Goal: Ask a question

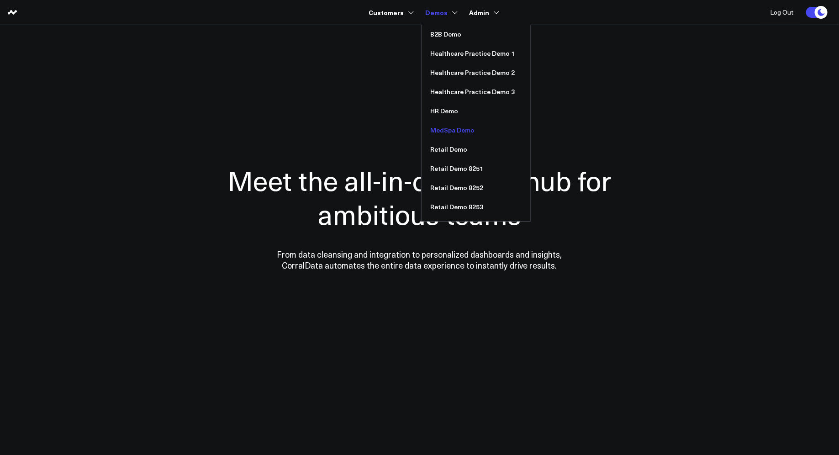
click at [447, 129] on link "MedSpa Demo" at bounding box center [476, 130] width 109 height 19
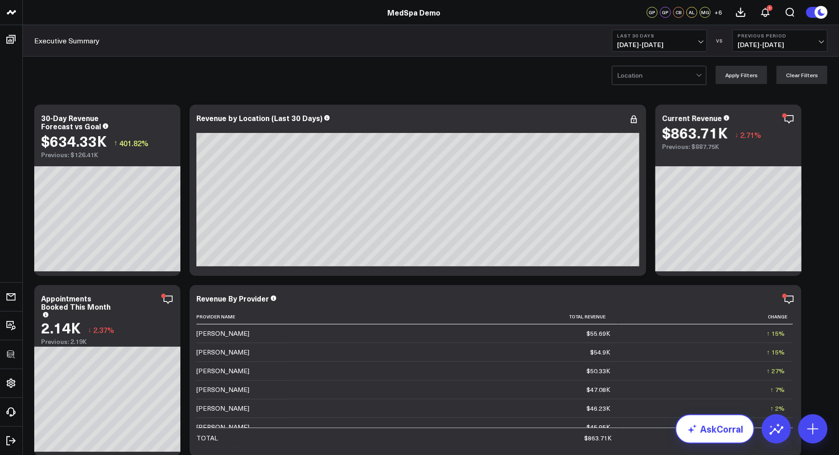
click at [723, 437] on link "AskCorral" at bounding box center [715, 428] width 79 height 29
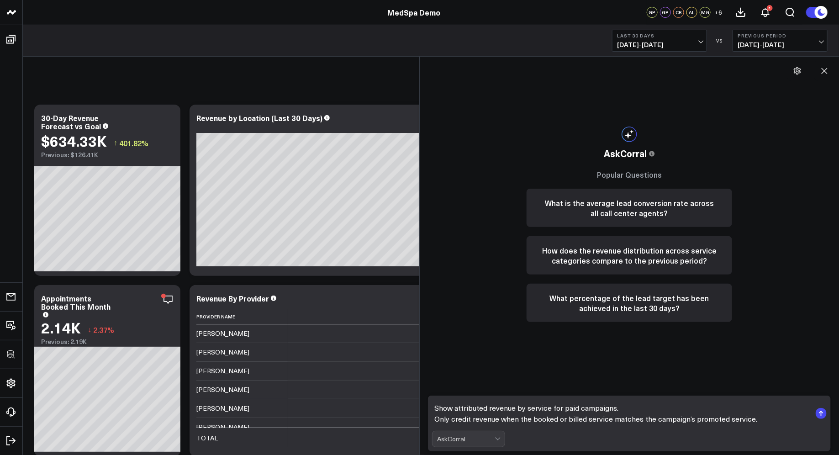
click at [437, 419] on textarea "Show attributed revenue by service for paid campaigns. Only credit revenue when…" at bounding box center [621, 413] width 379 height 27
type textarea "Show attributed revenue by service for paid campaigns. Only credit revenue when…"
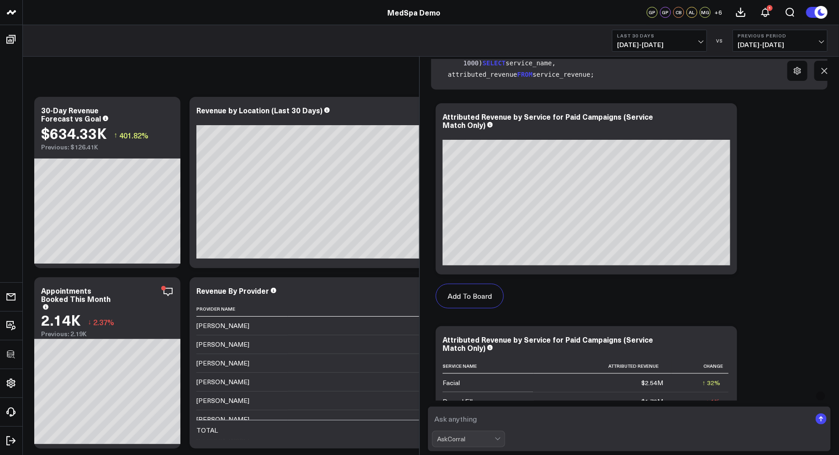
scroll to position [282, 0]
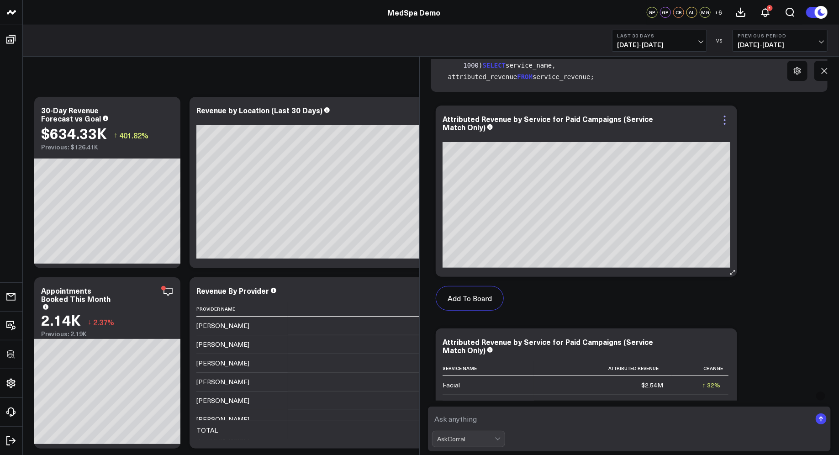
click at [725, 122] on icon at bounding box center [724, 120] width 11 height 11
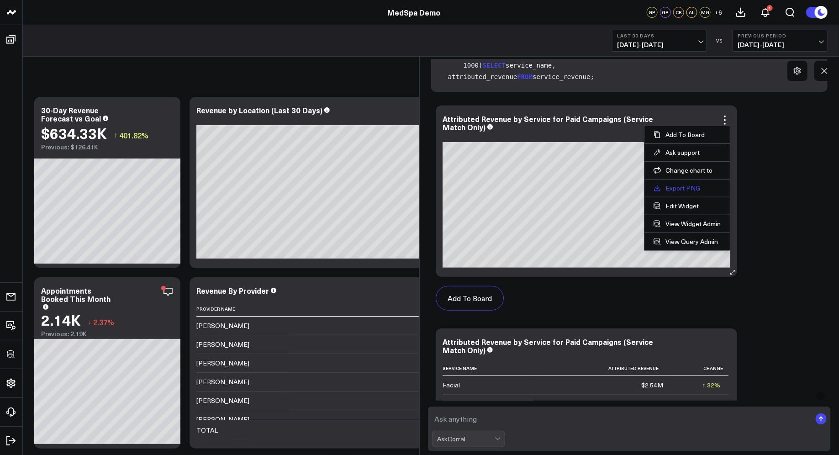
click at [683, 184] on link "Export PNG" at bounding box center [687, 188] width 67 height 8
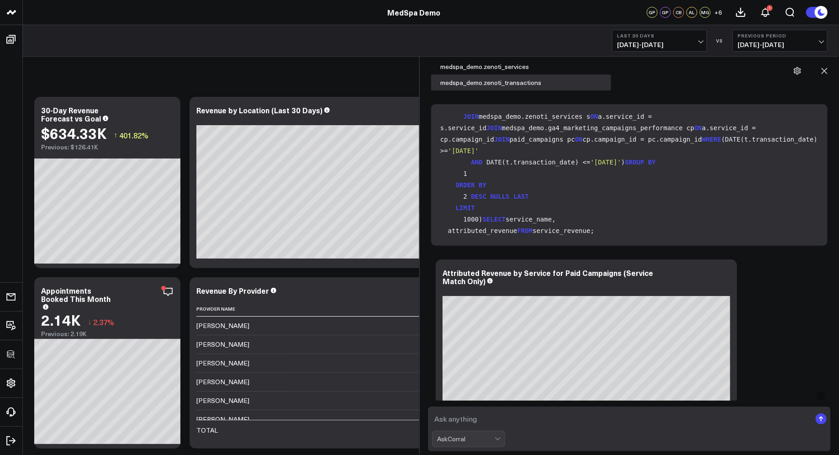
scroll to position [110, 0]
click at [472, 418] on textarea at bounding box center [621, 419] width 379 height 16
paste textarea "Show me a widget that attributes revenue to campaigns only when the billed serv…"
type textarea "Show me a widget that attributes revenue to campaigns only when the billed serv…"
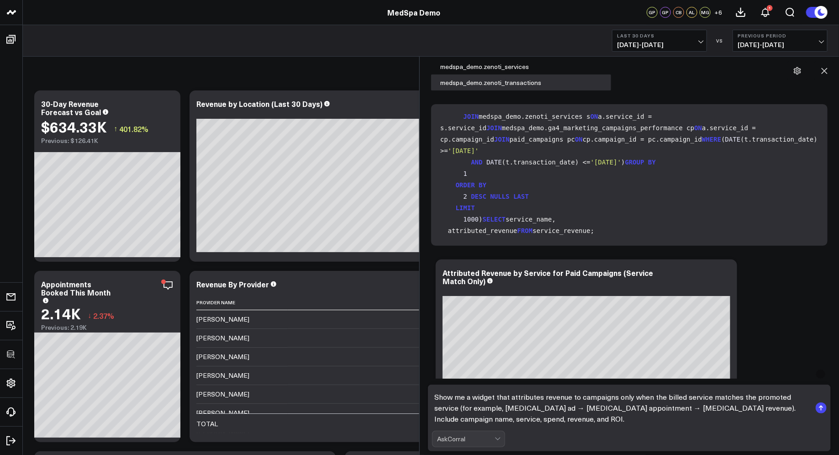
scroll to position [15, 0]
click at [501, 412] on textarea "Show me a widget that attributes revenue to campaigns only when the billed serv…" at bounding box center [621, 408] width 379 height 38
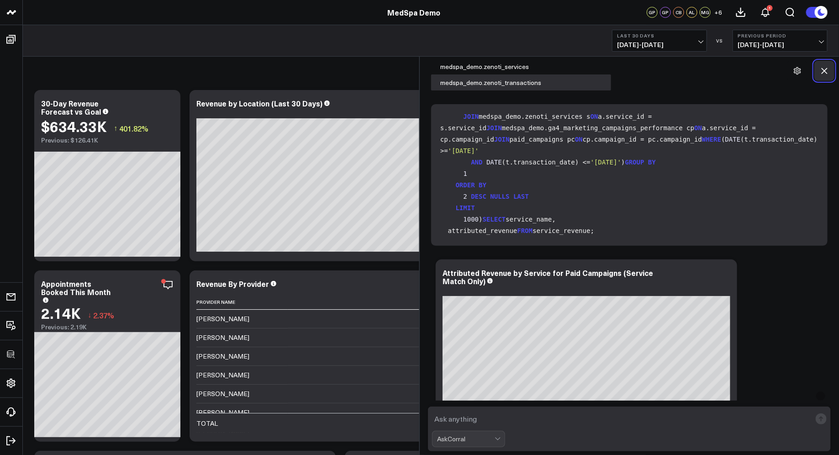
click at [819, 73] on button at bounding box center [824, 71] width 20 height 20
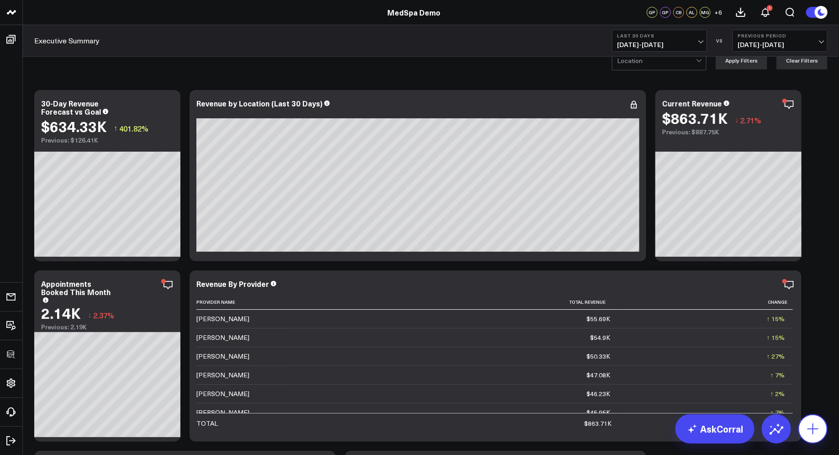
click at [817, 431] on icon at bounding box center [813, 429] width 15 height 15
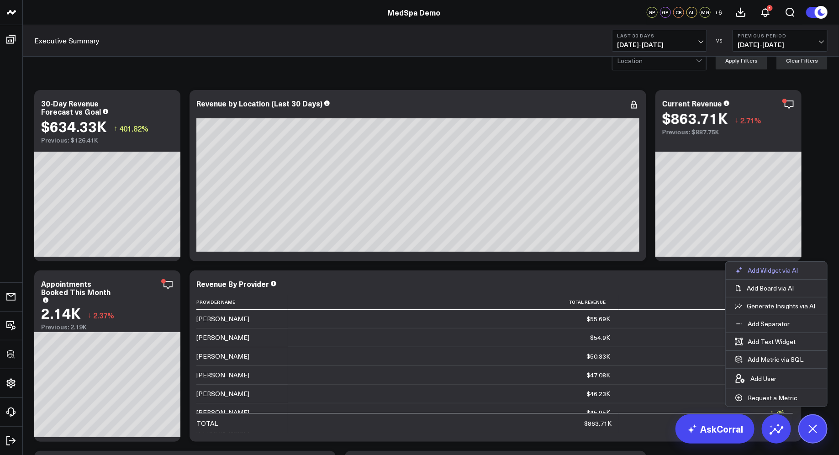
click at [776, 270] on p "Add Widget via AI" at bounding box center [773, 270] width 50 height 8
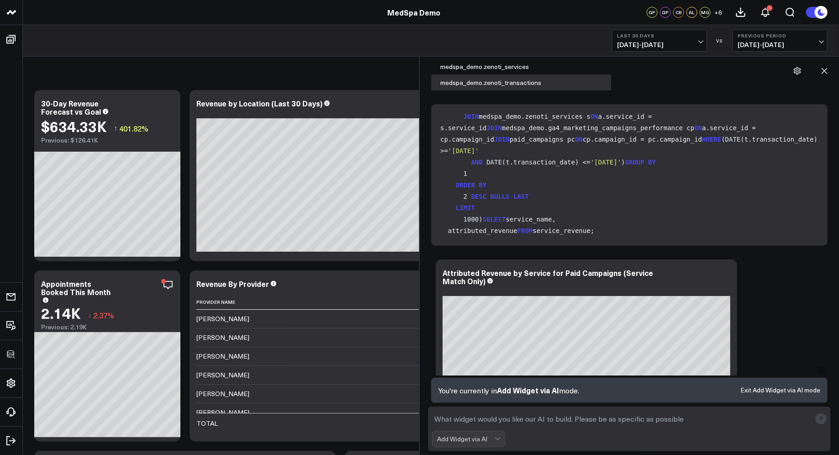
click at [476, 420] on textarea at bounding box center [621, 419] width 379 height 16
paste textarea "Show me a widget that attributes revenue to campaigns only when the billed serv…"
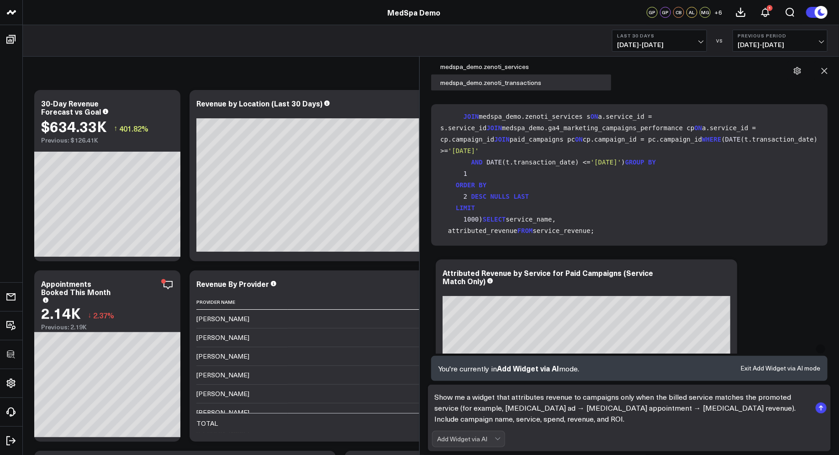
drag, startPoint x: 470, startPoint y: 402, endPoint x: 432, endPoint y: 402, distance: 37.9
click at [432, 402] on textarea "Show me a widget that attributes revenue to campaigns only when the billed serv…" at bounding box center [621, 408] width 379 height 38
drag, startPoint x: 639, startPoint y: 409, endPoint x: 434, endPoint y: 409, distance: 204.2
click at [434, 409] on textarea "Create a widget that attributes revenue to campaigns only when the billed servi…" at bounding box center [621, 408] width 379 height 38
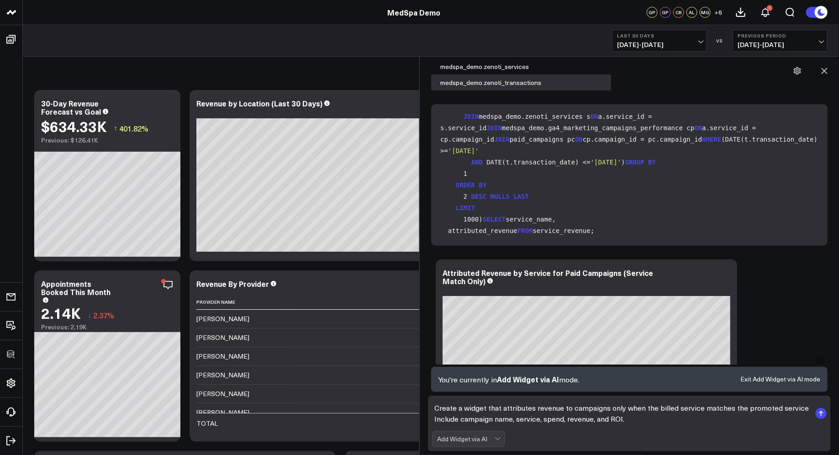
type textarea "Create a widget that attributes revenue to campaigns only when the billed servi…"
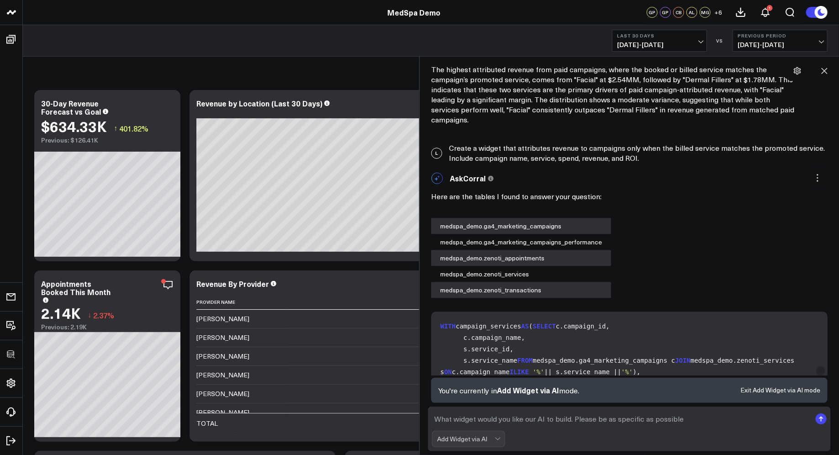
scroll to position [1471, 0]
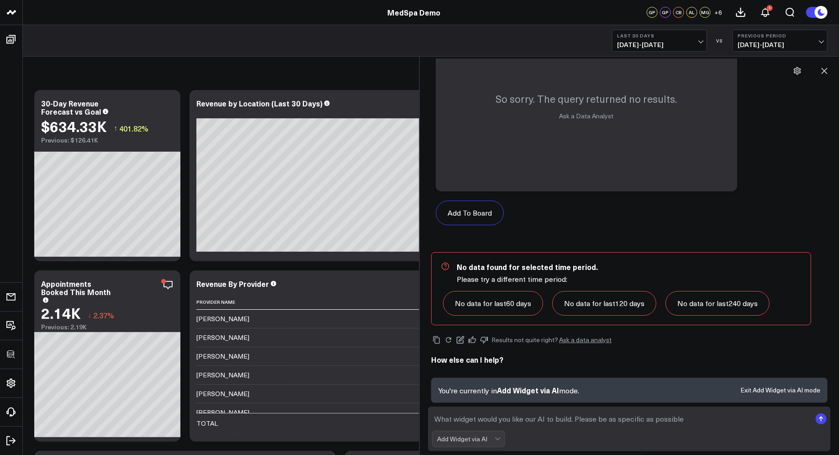
click at [544, 417] on textarea at bounding box center [621, 419] width 379 height 16
paste textarea "Create a visualization that shows the path from ad click → form → appointment →…"
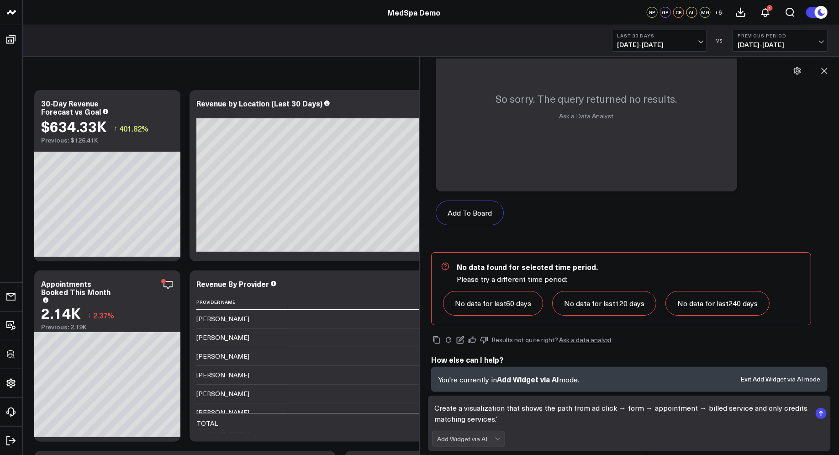
scroll to position [1482, 0]
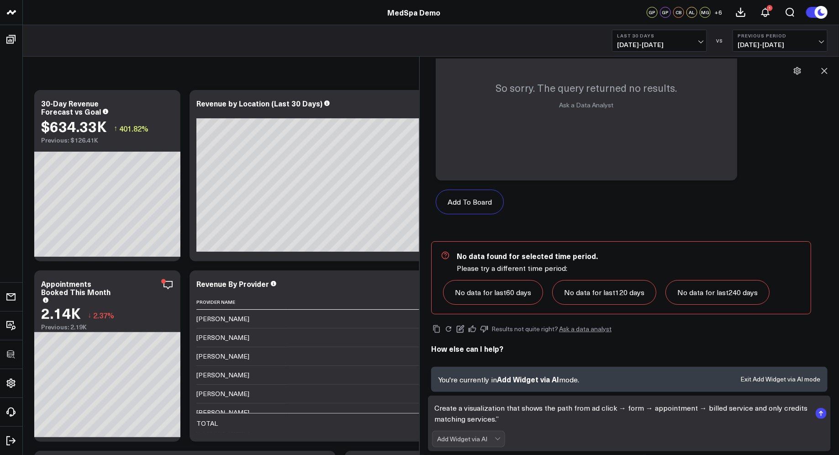
click at [617, 409] on textarea "Create a visualization that shows the path from ad click → form → appointment →…" at bounding box center [621, 413] width 379 height 27
click at [618, 409] on textarea "Create a visualization that shows the path from ad click → form → appointment →…" at bounding box center [621, 413] width 379 height 27
click at [646, 410] on textarea "Create a visualization that shows the path from ad click to form → appointment …" at bounding box center [621, 413] width 379 height 27
click at [704, 407] on textarea "Create a visualization that shows the path from ad click to form fill to appoin…" at bounding box center [621, 413] width 379 height 27
click at [530, 423] on textarea "Create a visualization that shows the path from ad click to form fill to appoin…" at bounding box center [621, 413] width 379 height 27
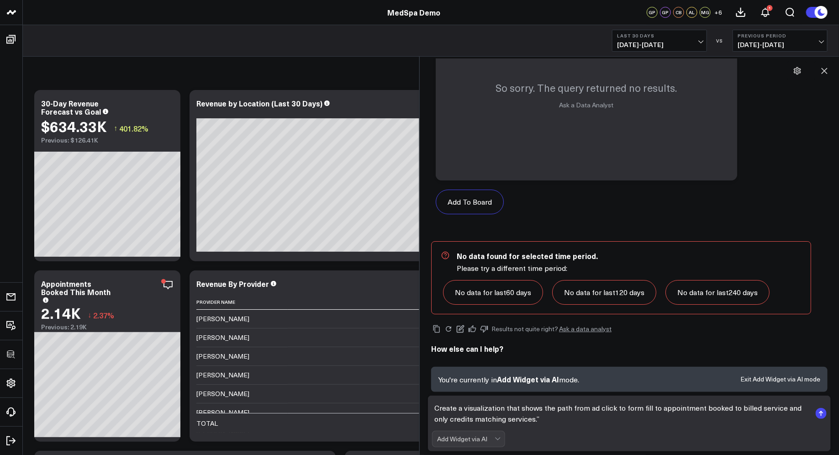
type textarea "Create a visualization that shows the path from ad click to form fill to appoin…"
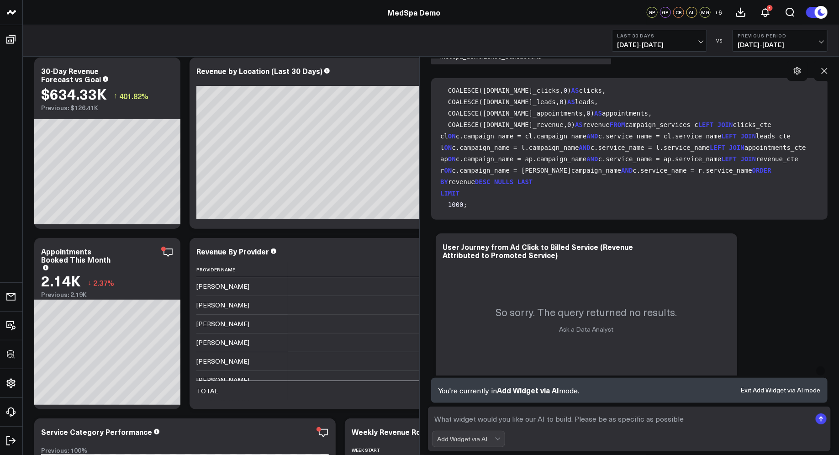
scroll to position [724, 0]
click at [511, 413] on textarea at bounding box center [621, 419] width 379 height 16
paste textarea "What is the total revenue attributed to each campaign only when the billed serv…"
type textarea "What is the total revenue attributed to each campaign only when the billed serv…"
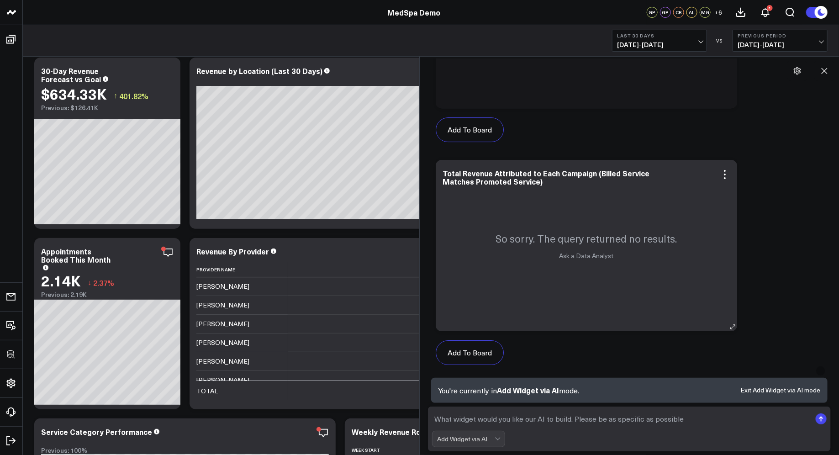
scroll to position [3070, 0]
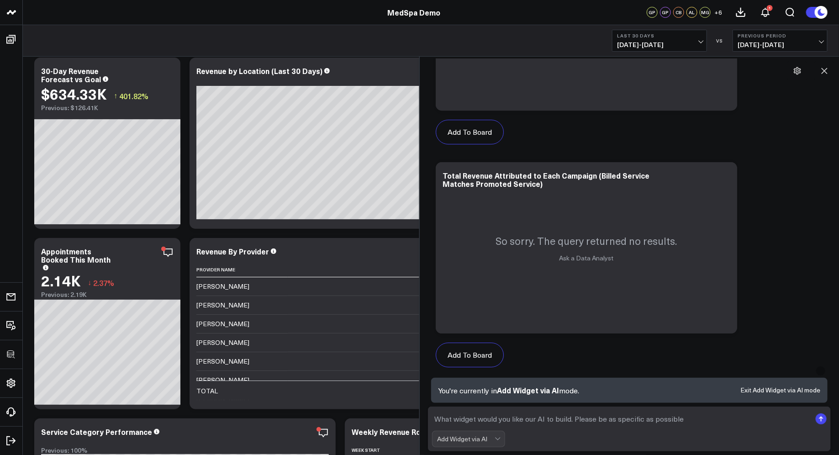
paste textarea "Can you show me how clients move from ad click to form submission to appointmen…"
type textarea "Can you show me how clients move from ad click to form submission to appointmen…"
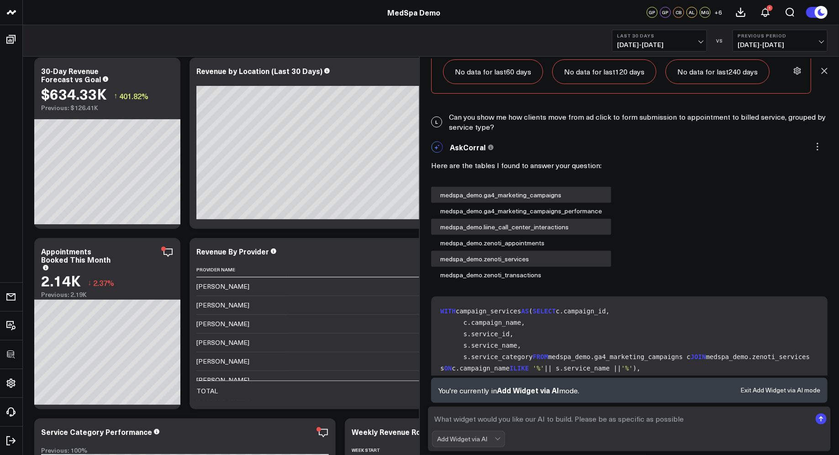
scroll to position [3864, 0]
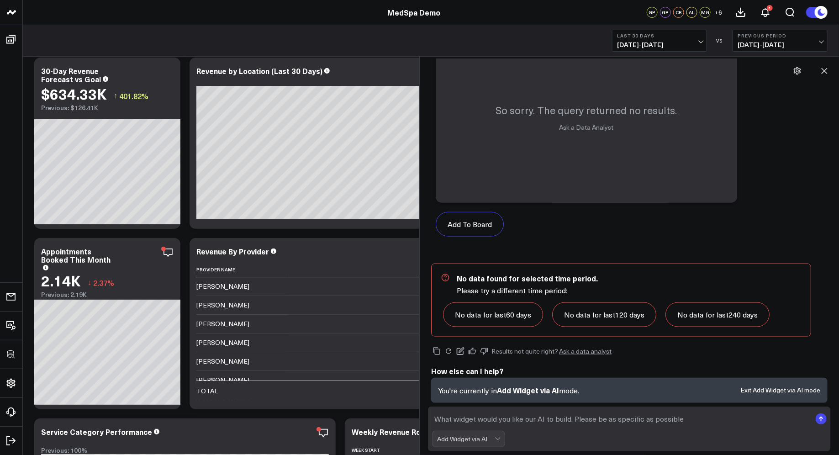
paste textarea "Can you show me a chart comparing new-to-brand revenue versus recurring service…"
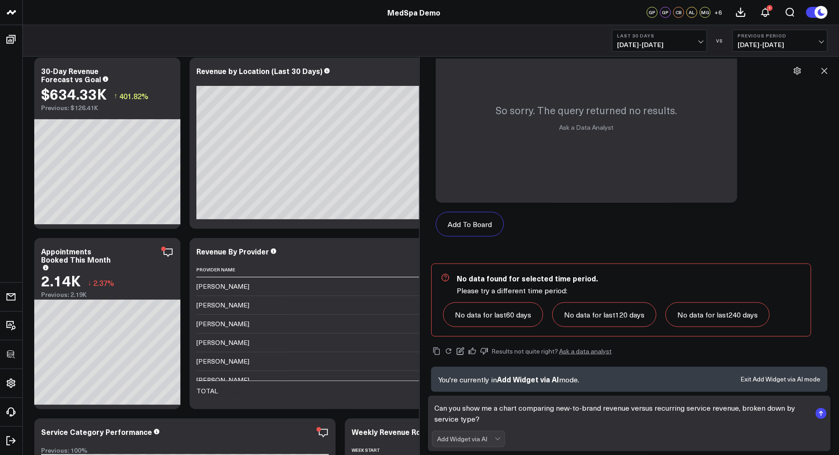
scroll to position [3875, 0]
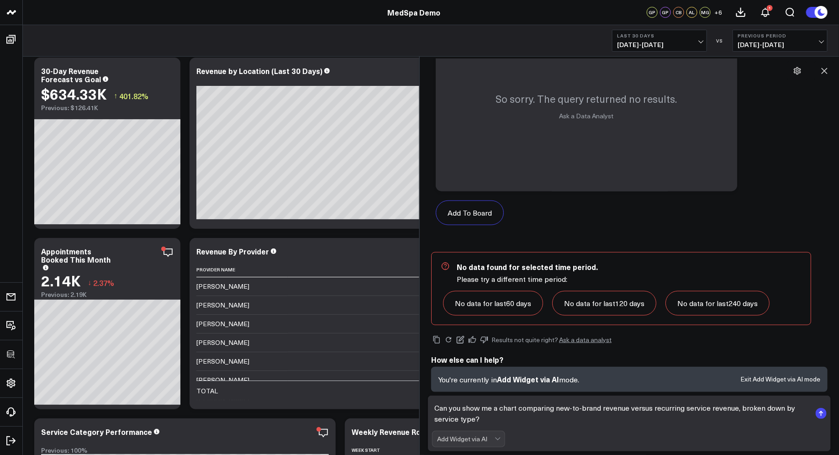
drag, startPoint x: 467, startPoint y: 412, endPoint x: 429, endPoint y: 412, distance: 37.5
click at [429, 412] on form "Can you show me a chart comparing new-to-brand revenue versus recurring service…" at bounding box center [629, 424] width 403 height 56
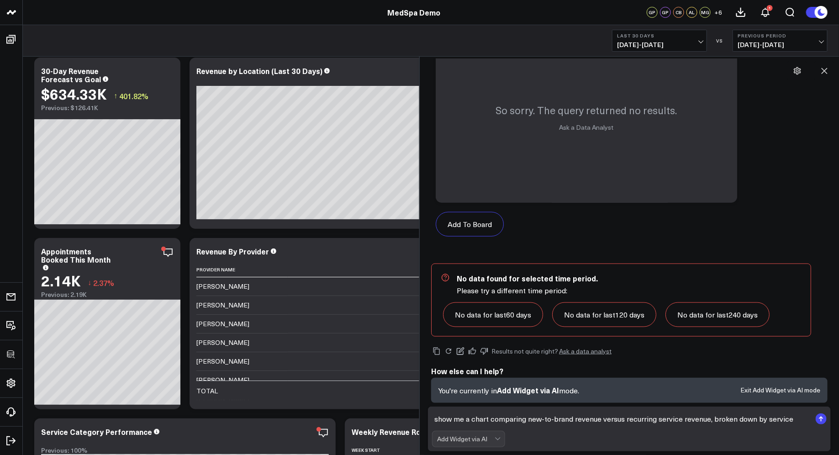
drag, startPoint x: 529, startPoint y: 424, endPoint x: 469, endPoint y: 421, distance: 60.4
click at [469, 421] on textarea "show me a chart comparing new-to-brand revenue versus recurring service revenue…" at bounding box center [621, 419] width 379 height 16
type textarea "what is new-to-brand revenue versus recurring service revenue, broken down by s…"
click at [740, 422] on textarea "what is new-to-brand revenue versus recurring service revenue, broken down by s…" at bounding box center [621, 419] width 379 height 16
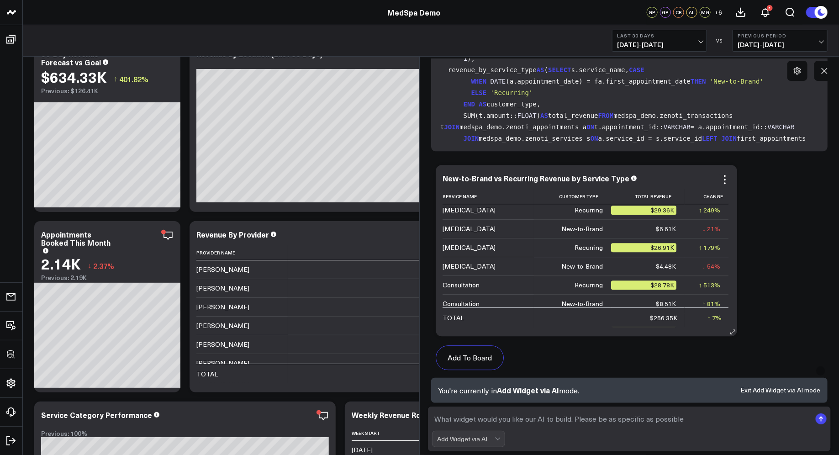
scroll to position [0, 0]
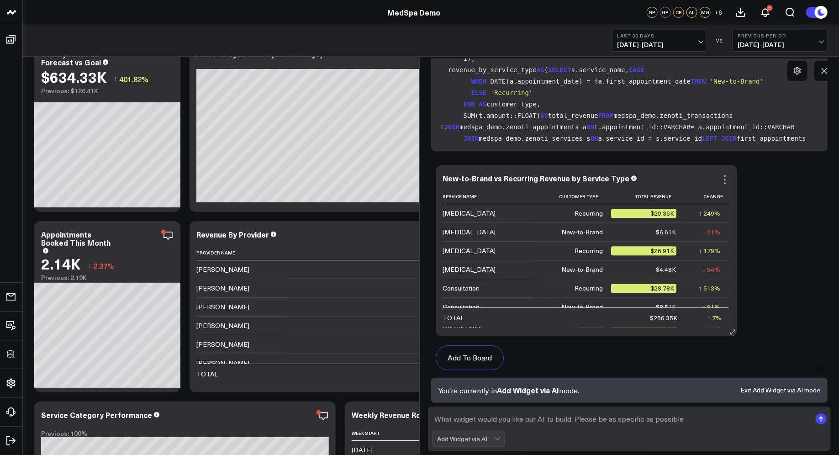
click at [728, 174] on icon at bounding box center [724, 179] width 11 height 11
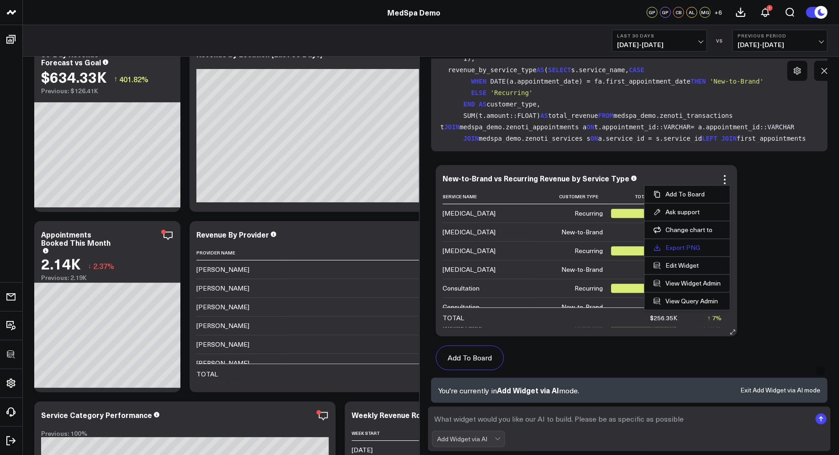
click at [685, 243] on link "Export PNG" at bounding box center [687, 247] width 67 height 8
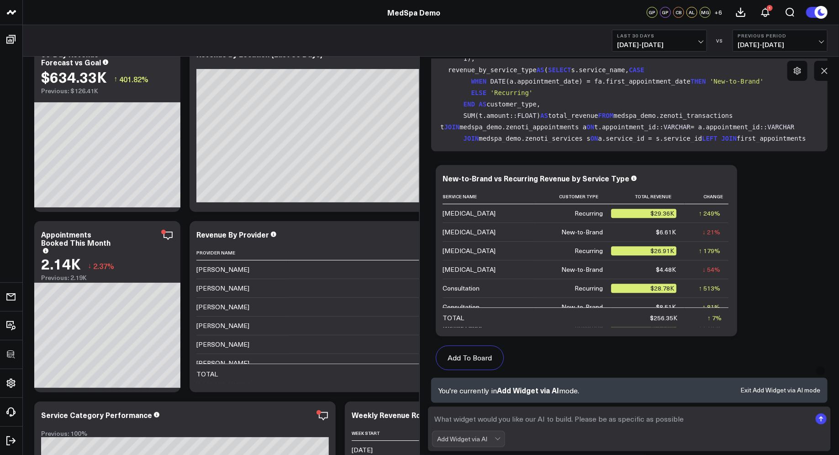
click at [494, 418] on textarea at bounding box center [621, 419] width 379 height 16
paste textarea "What percentage of total revenue comes from first-time services compared to rep…"
type textarea "What percentage of total revenue comes from first-time services compared to rep…"
click at [523, 426] on textarea "What percentage of total revenue comes from first-time services compared to rep…" at bounding box center [621, 419] width 379 height 16
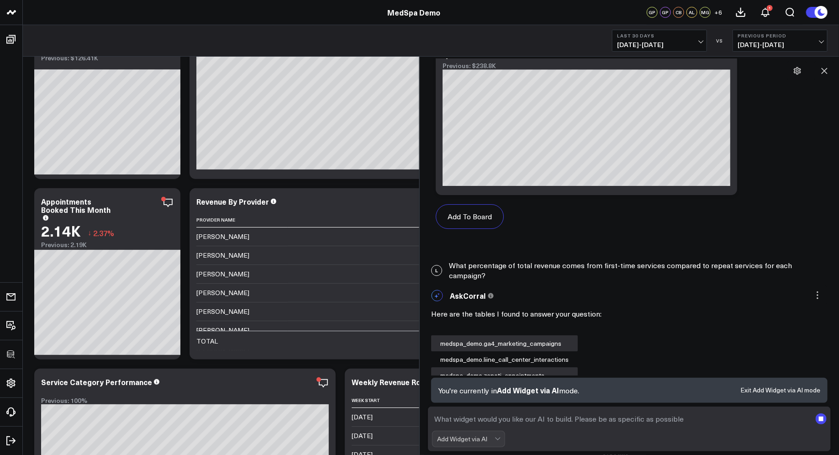
scroll to position [4853, 0]
